Goal: Navigation & Orientation: Find specific page/section

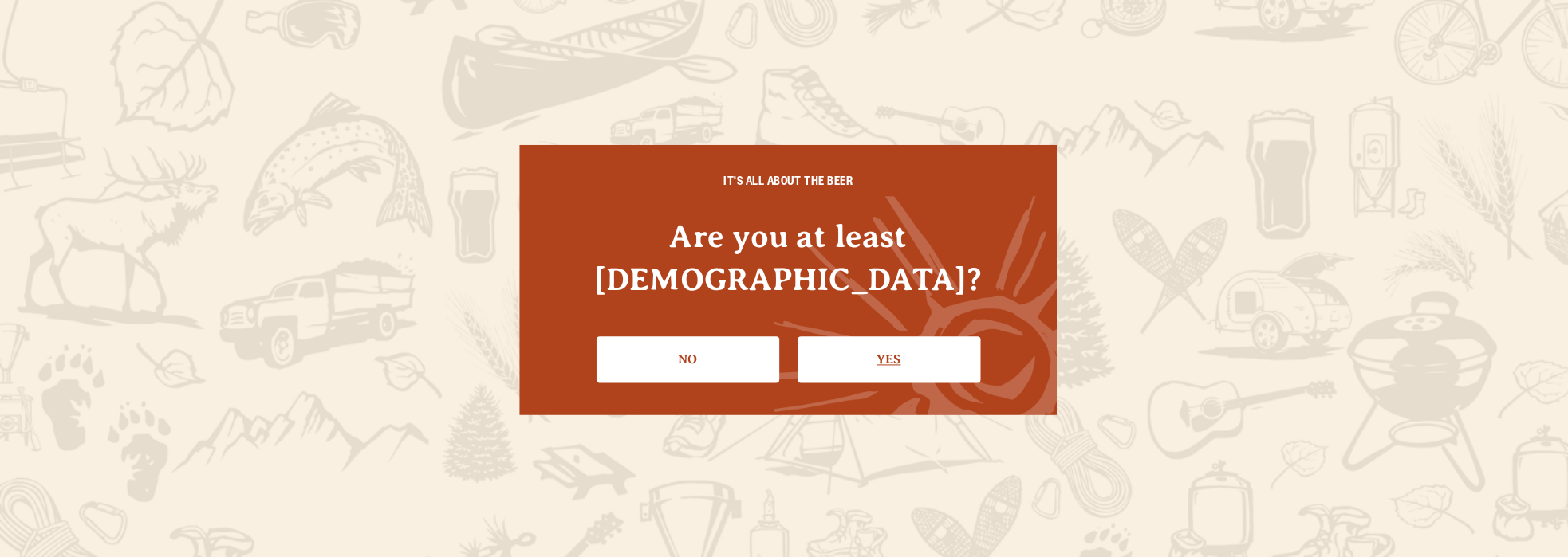
drag, startPoint x: 0, startPoint y: 0, endPoint x: 871, endPoint y: 332, distance: 932.1
click at [871, 335] on link "Yes" at bounding box center [884, 358] width 182 height 46
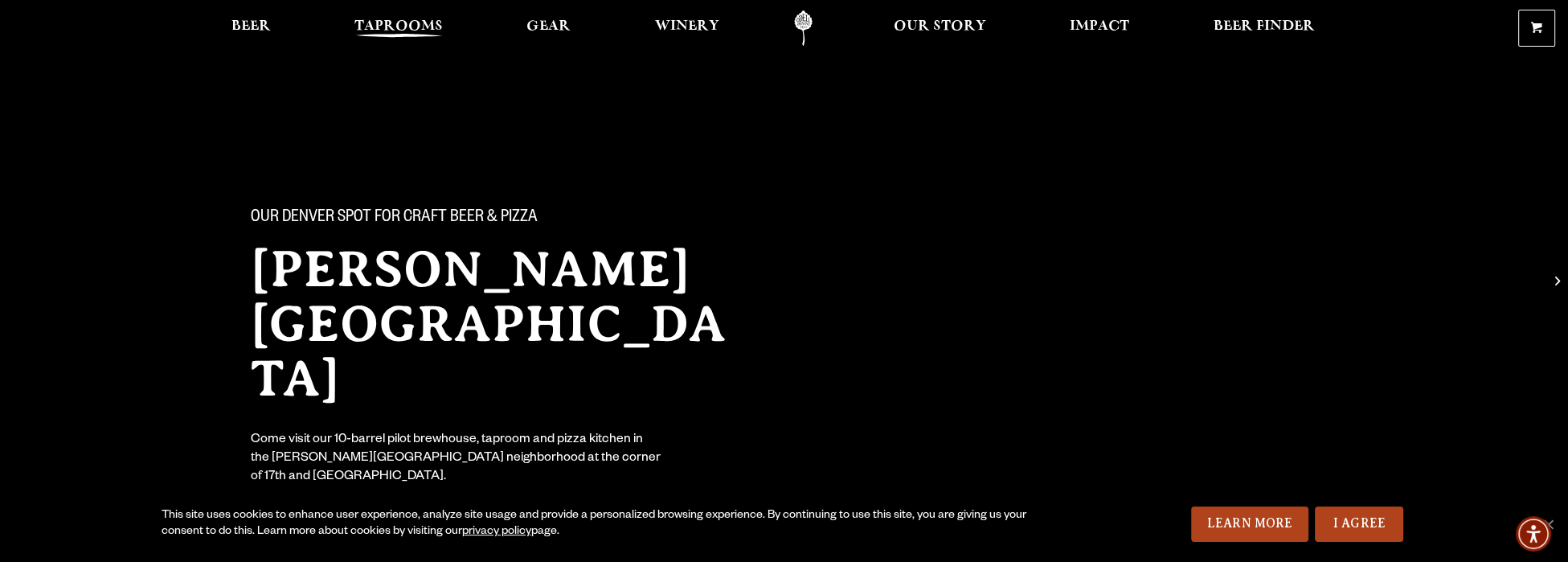
click at [396, 26] on span "Taprooms" at bounding box center [398, 26] width 88 height 13
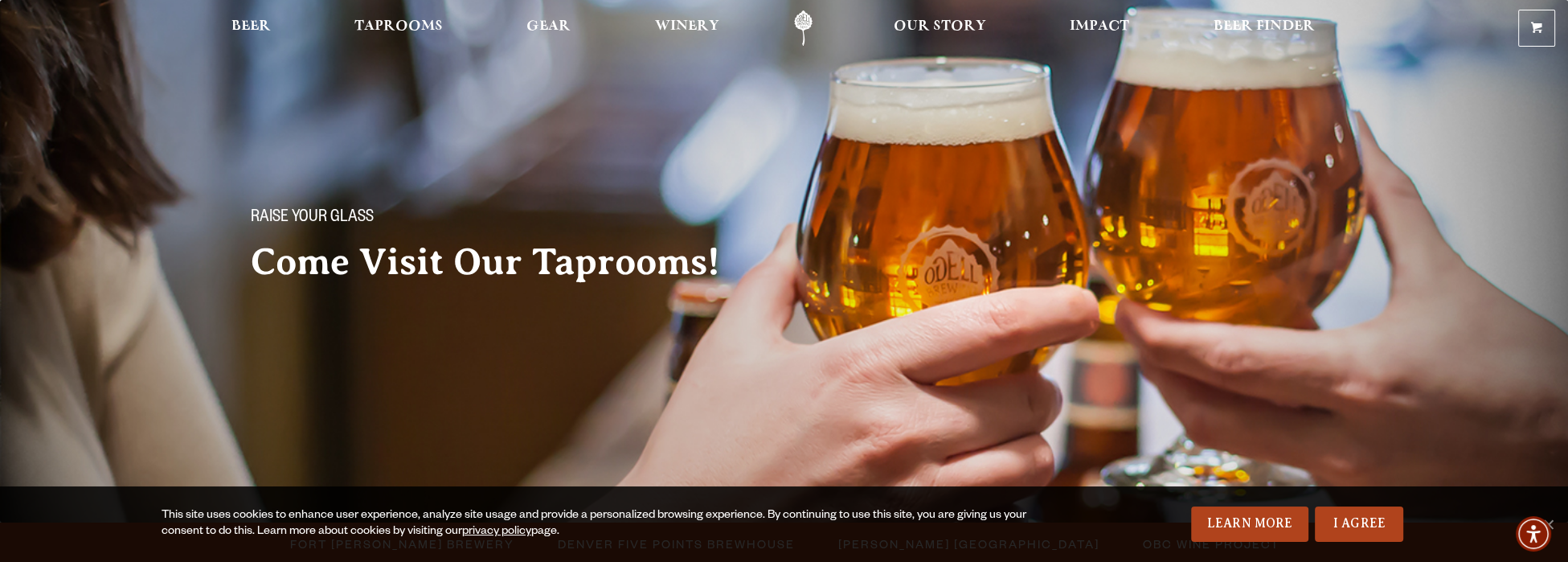
click at [667, 544] on div "This site uses cookies to enhance user experience, analyze site usage and provi…" at bounding box center [784, 524] width 1568 height 76
click at [1342, 521] on link "I Agree" at bounding box center [1358, 524] width 88 height 35
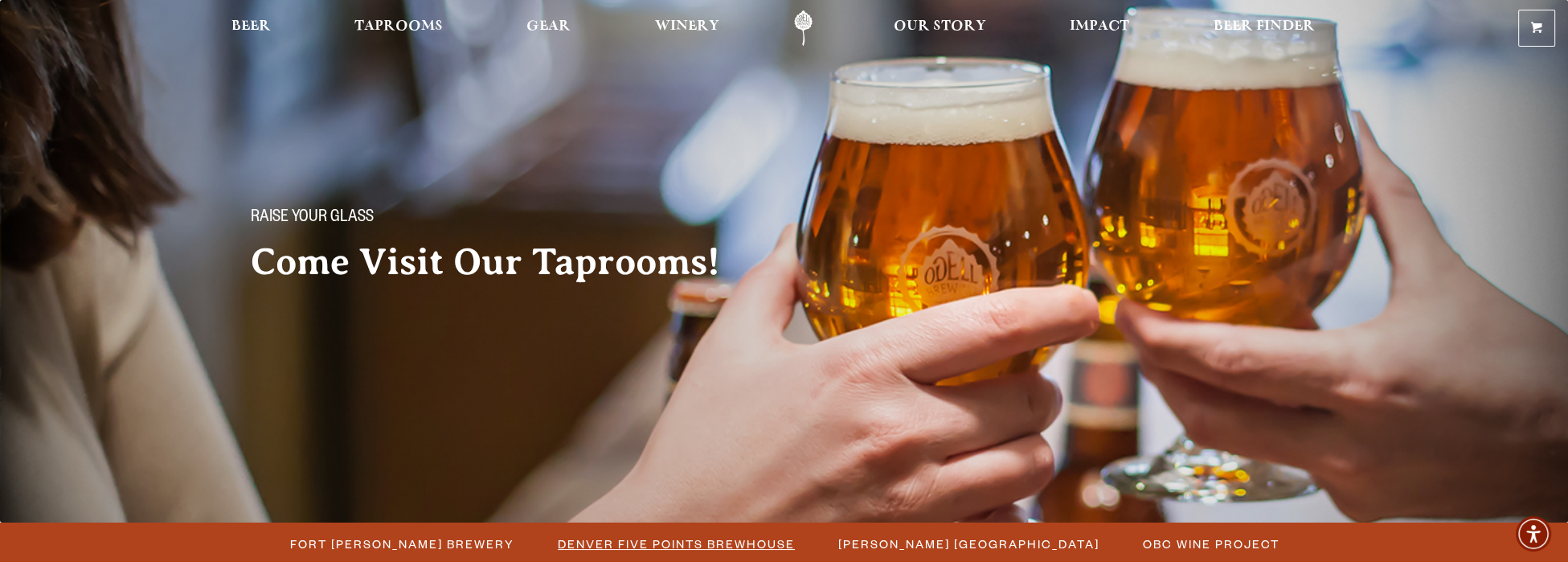
click at [668, 543] on span "Denver Five Points Brewhouse" at bounding box center [676, 544] width 237 height 23
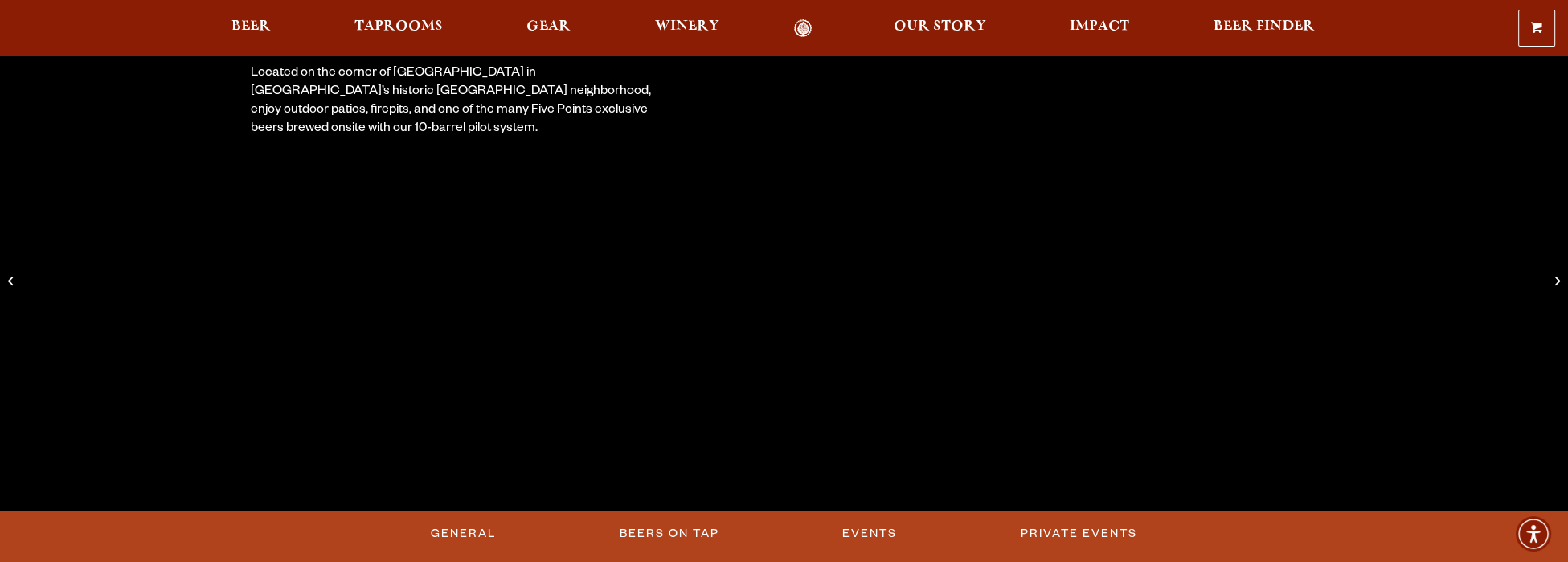
scroll to position [321, 0]
